Goal: Information Seeking & Learning: Learn about a topic

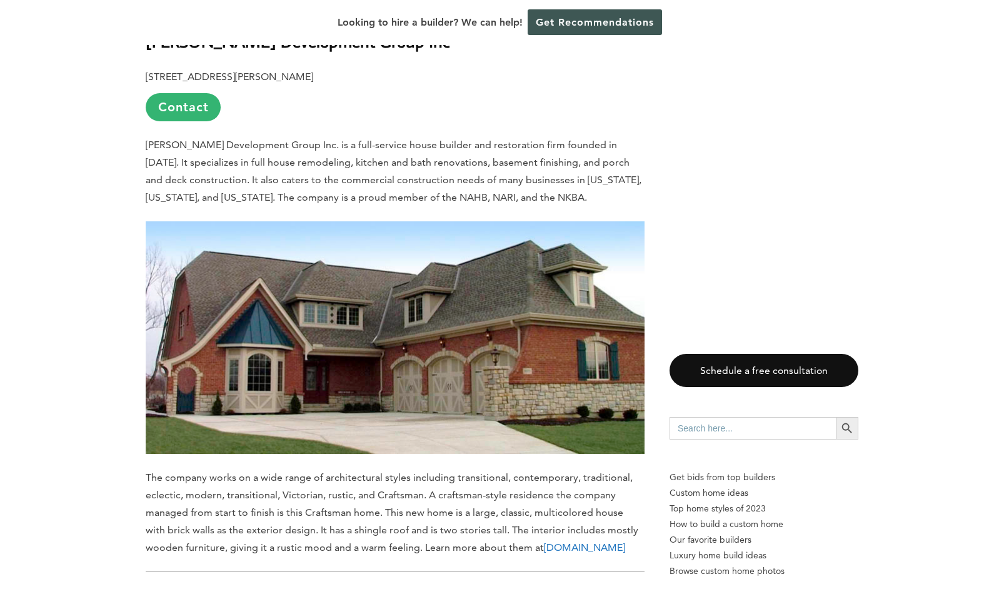
scroll to position [6422, 0]
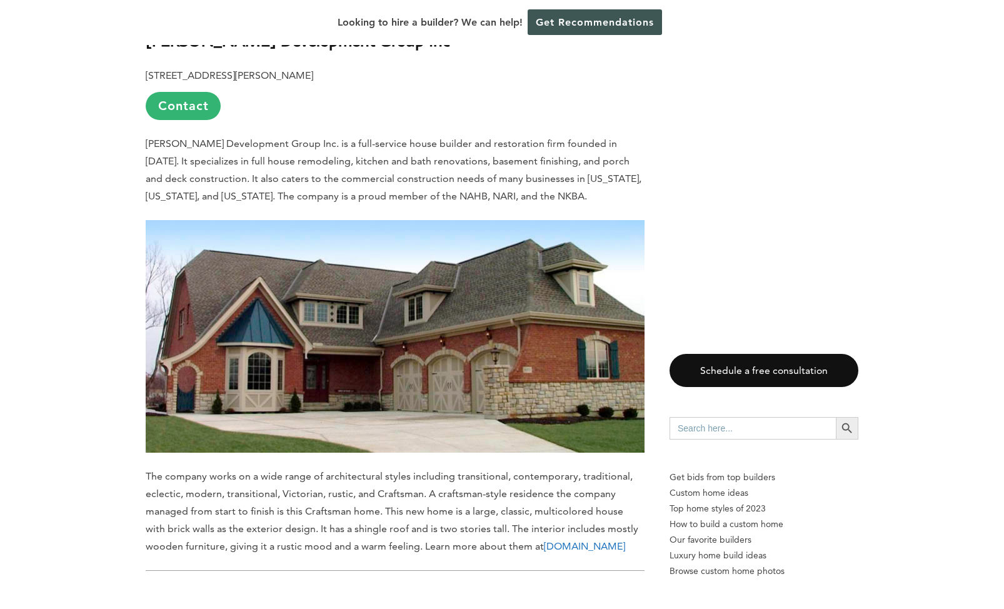
click at [544, 540] on link "www.dawkinsdevelopmentgroup.com" at bounding box center [584, 546] width 81 height 12
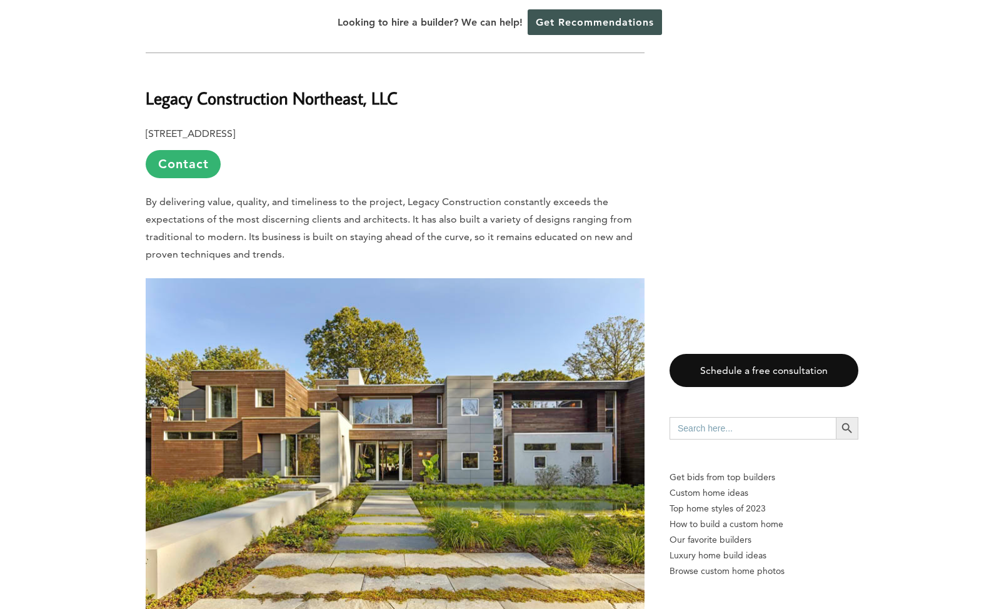
scroll to position [6934, 0]
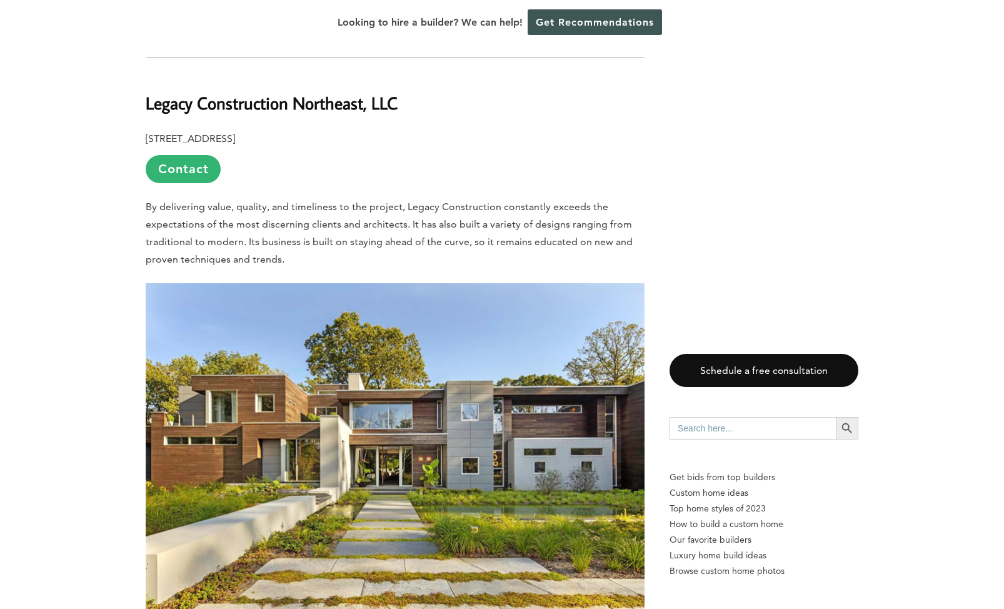
click at [234, 92] on b "Legacy Construction Northeast, LLC" at bounding box center [272, 103] width 252 height 22
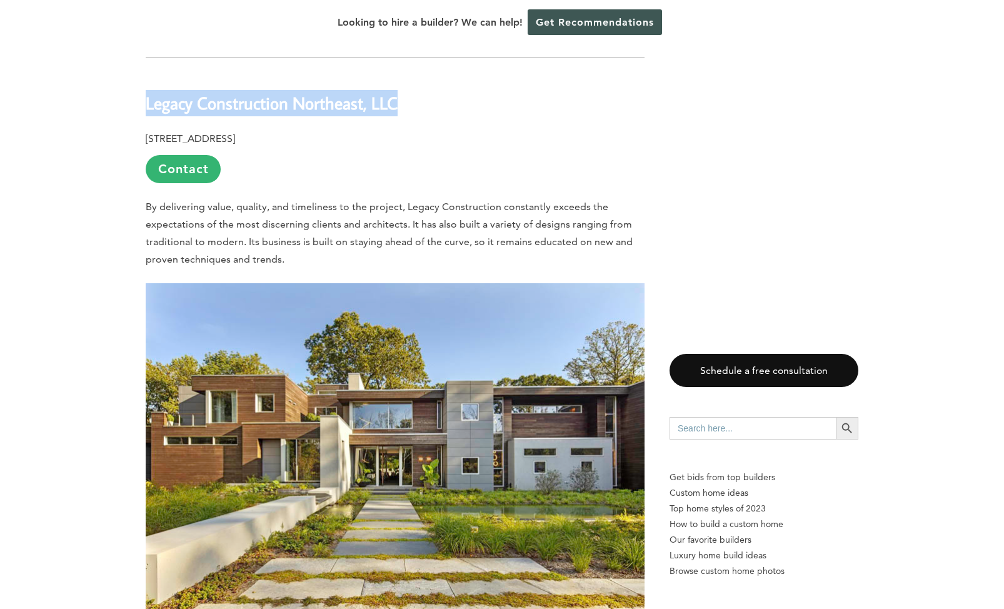
click at [234, 92] on b "Legacy Construction Northeast, LLC" at bounding box center [272, 103] width 252 height 22
copy div "Legacy Construction Northeast, LLC"
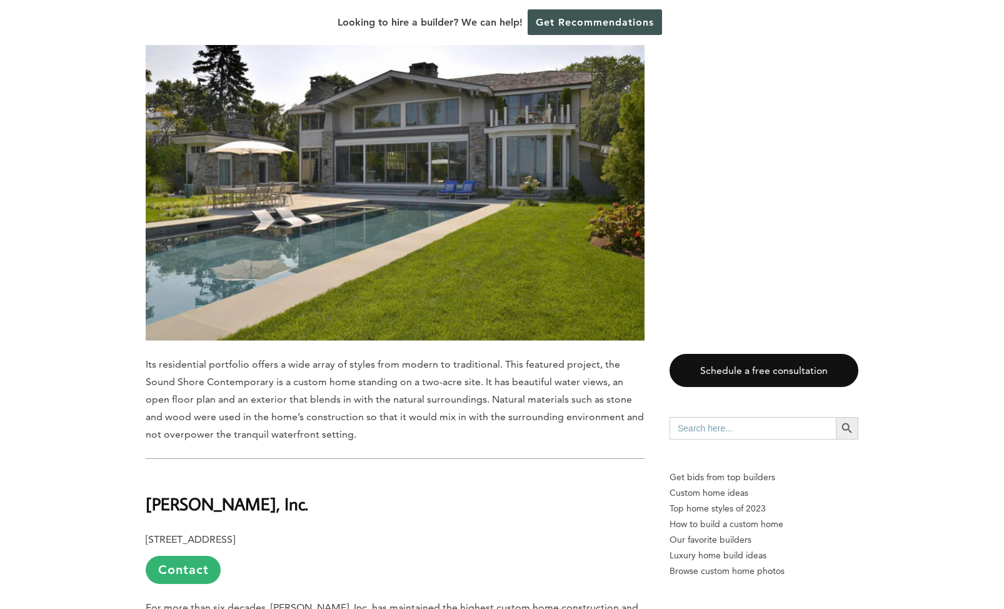
scroll to position [7592, 0]
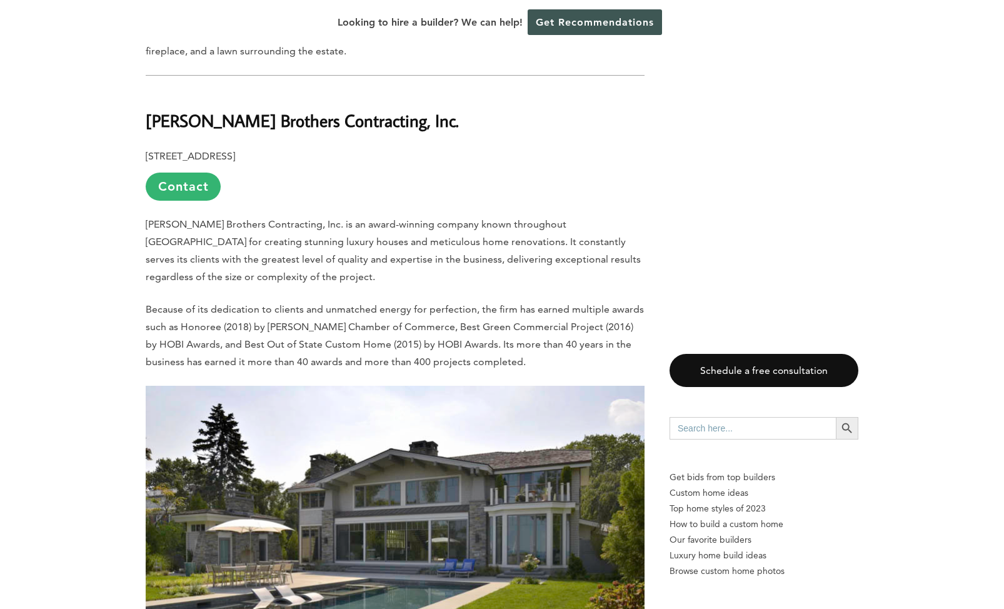
click at [289, 109] on b "Murphy Brothers Contracting, Inc." at bounding box center [302, 120] width 313 height 22
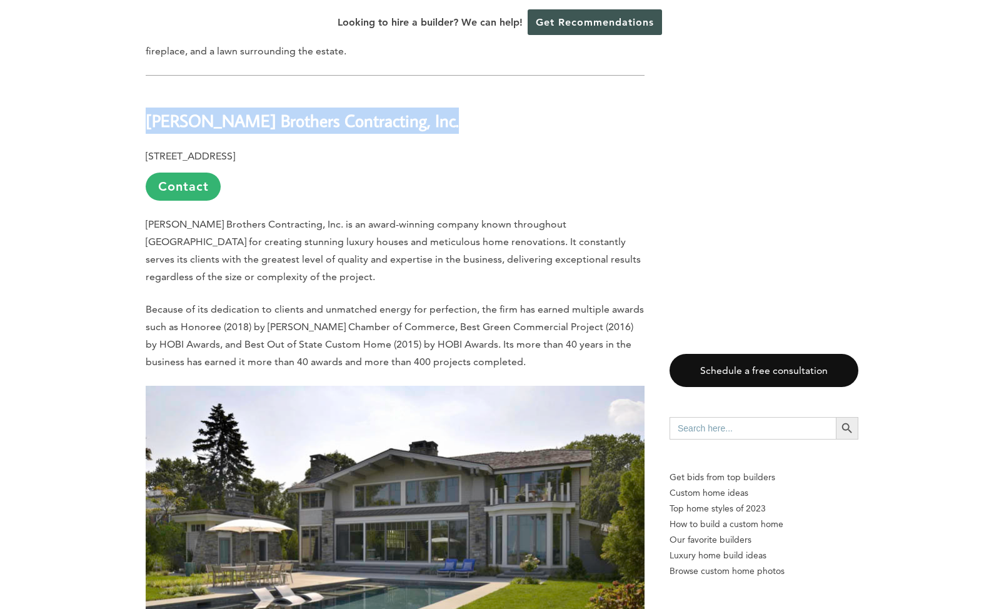
click at [289, 109] on b "Murphy Brothers Contracting, Inc." at bounding box center [302, 120] width 313 height 22
copy div "Murphy Brothers Contracting, Inc."
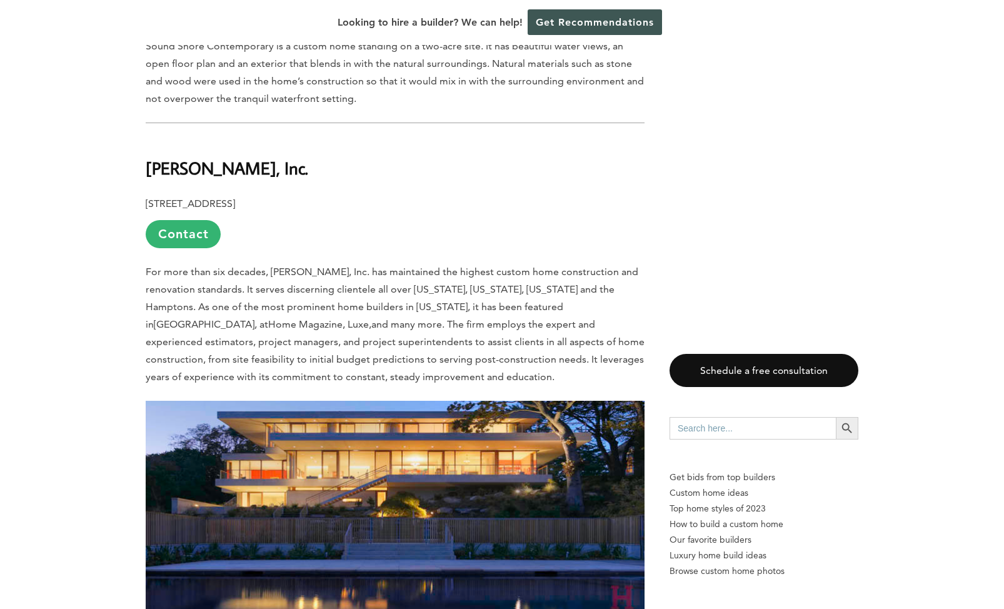
scroll to position [8308, 0]
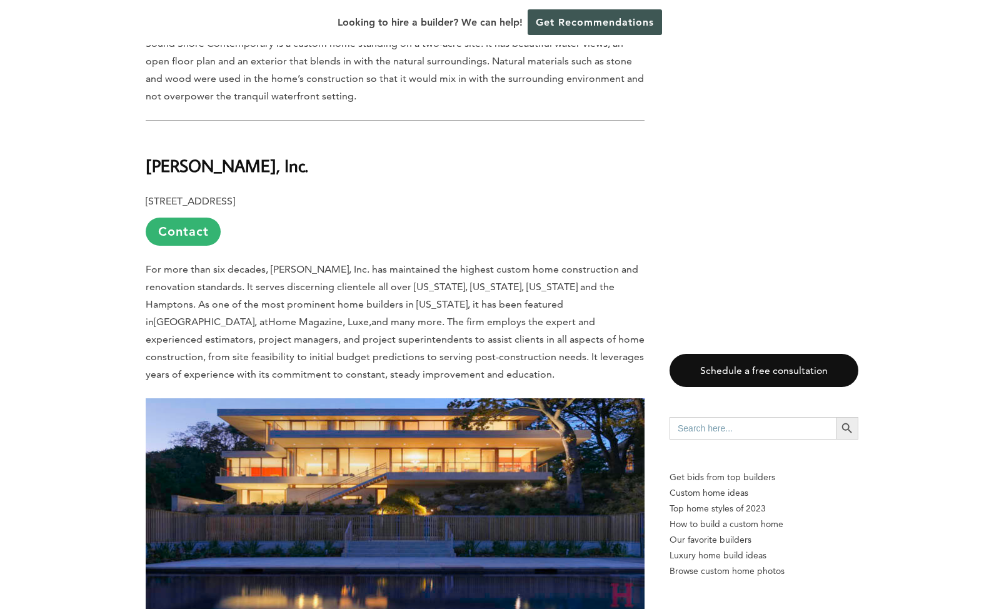
click at [193, 156] on b "[PERSON_NAME], Inc." at bounding box center [227, 165] width 162 height 22
copy div "[PERSON_NAME], Inc."
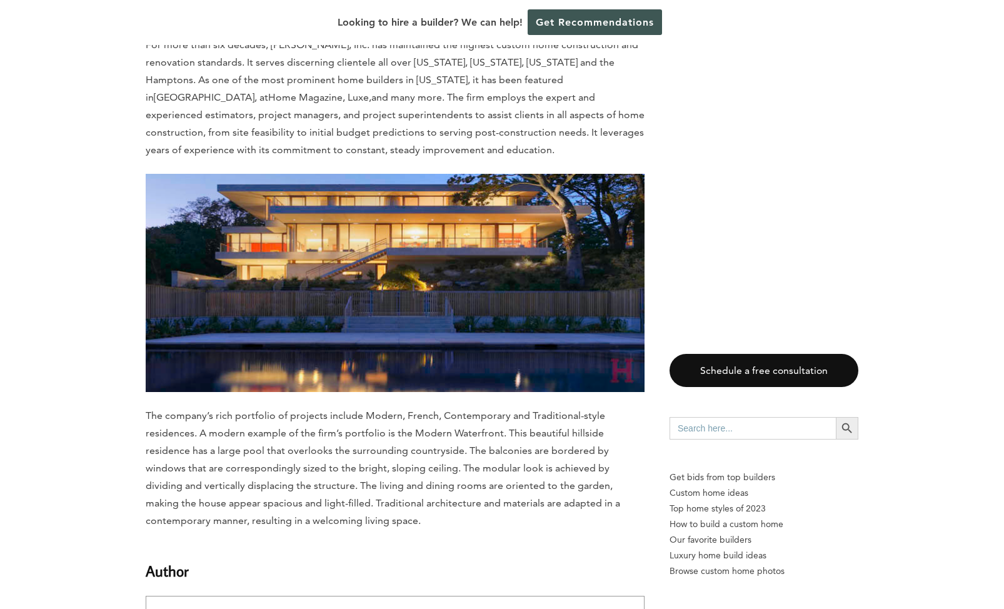
scroll to position [9107, 0]
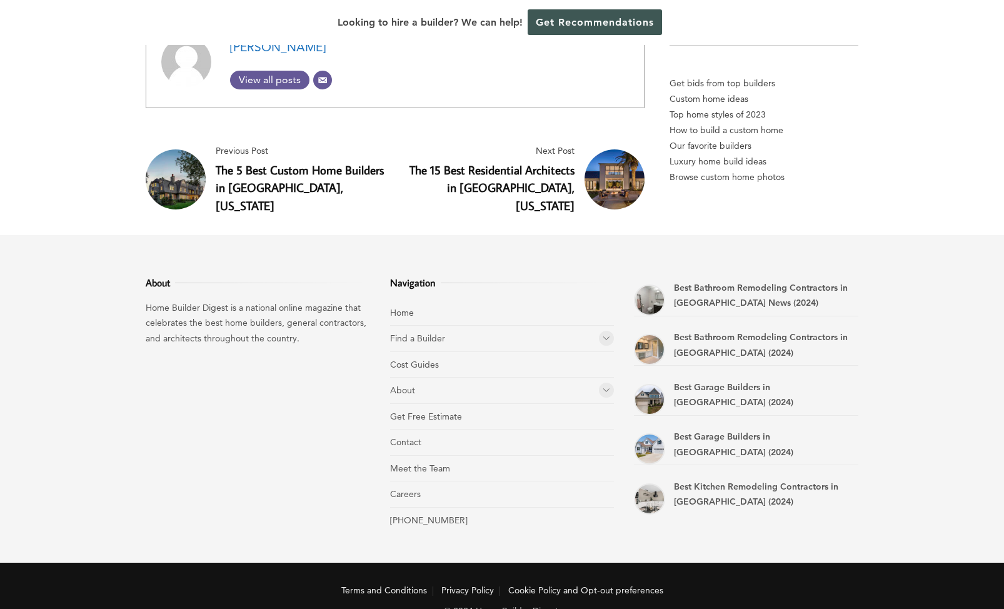
click at [316, 162] on link "The 5 Best Custom Home Builders in Little Silver, New Jersey" at bounding box center [300, 188] width 168 height 52
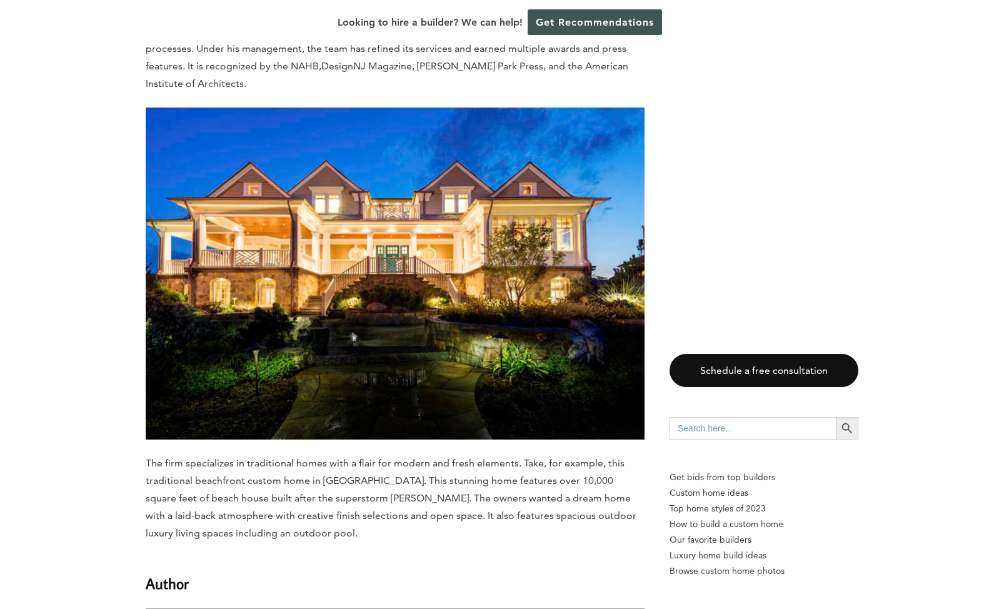
scroll to position [3887, 0]
